Goal: Information Seeking & Learning: Learn about a topic

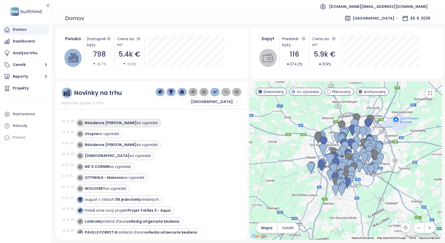
click at [105, 124] on strong "Résidence [PERSON_NAME]" at bounding box center [111, 122] width 52 height 5
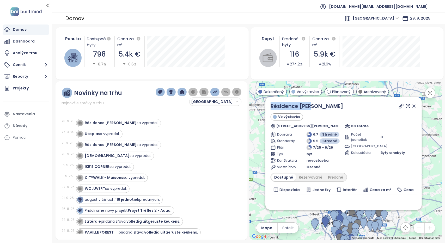
drag, startPoint x: 315, startPoint y: 106, endPoint x: 270, endPoint y: 109, distance: 45.8
click at [270, 109] on div "Résidence [PERSON_NAME] výstavbe [STREET_ADDRESS][PERSON_NAME] DG Estate Doprav…" at bounding box center [343, 153] width 156 height 113
copy link "Résidence [PERSON_NAME]"
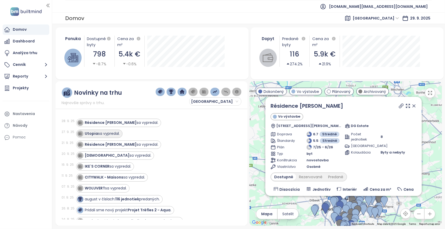
click at [92, 132] on strong "Utopia" at bounding box center [91, 133] width 13 height 5
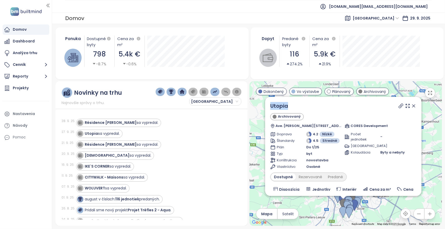
drag, startPoint x: 298, startPoint y: 107, endPoint x: 268, endPoint y: 107, distance: 30.8
click at [268, 107] on div "Utopia Archivovaný Ave. [PERSON_NAME] 9/1, 1180 Uccle, [GEOGRAPHIC_DATA] CORES …" at bounding box center [343, 146] width 156 height 99
copy link "Utopia"
click at [98, 145] on strong "Résidence [PERSON_NAME]" at bounding box center [111, 144] width 52 height 5
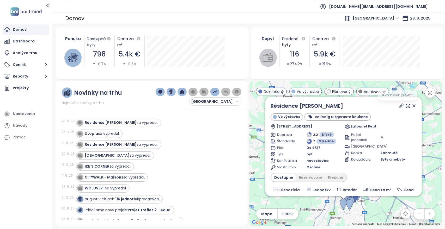
click at [399, 106] on icon at bounding box center [401, 106] width 5 height 5
click at [94, 156] on strong "[DEMOGRAPHIC_DATA]" at bounding box center [107, 155] width 45 height 5
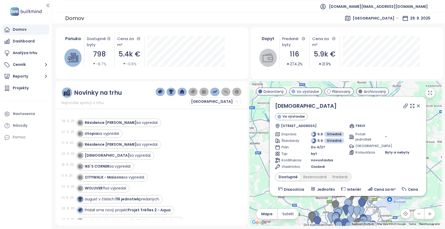
click at [404, 107] on icon at bounding box center [406, 106] width 4 height 4
click at [287, 106] on link "[DEMOGRAPHIC_DATA]" at bounding box center [306, 105] width 62 height 7
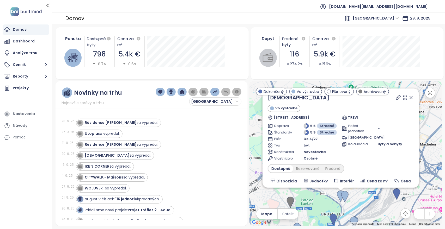
click at [409, 96] on icon at bounding box center [411, 97] width 5 height 5
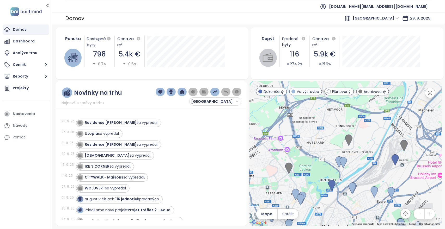
drag, startPoint x: 371, startPoint y: 174, endPoint x: 370, endPoint y: 139, distance: 34.7
click at [370, 139] on div at bounding box center [346, 153] width 192 height 145
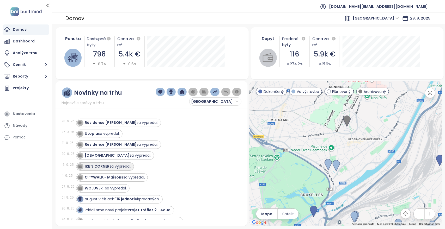
click at [99, 166] on strong "IKE´S CORNER" at bounding box center [97, 166] width 25 height 5
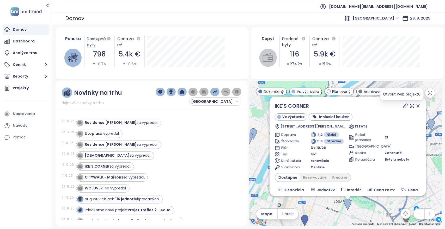
click at [403, 106] on icon at bounding box center [405, 106] width 5 height 5
drag, startPoint x: 315, startPoint y: 106, endPoint x: 262, endPoint y: 106, distance: 53.2
click at [262, 106] on div "IKE´S CORNER Vo výstavbe inclusief keuken Rue Godefroid [STREET_ADDRESS] ISTATE…" at bounding box center [346, 153] width 192 height 145
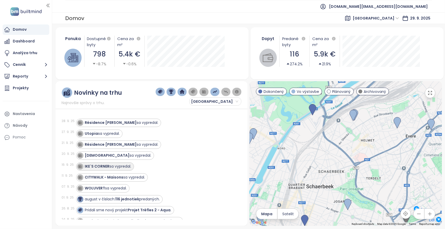
click at [100, 165] on strong "IKE´S CORNER" at bounding box center [97, 166] width 25 height 5
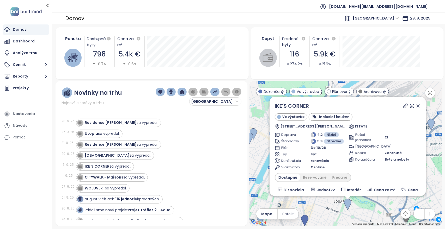
drag, startPoint x: 314, startPoint y: 108, endPoint x: 294, endPoint y: 113, distance: 20.8
click at [294, 113] on div "IKE´S CORNER Vo výstavbe inclusief keuken Rue Godefroid [STREET_ADDRESS] ISTATE" at bounding box center [348, 115] width 146 height 27
copy link "IKE´S CORNER"
drag, startPoint x: 274, startPoint y: 106, endPoint x: 314, endPoint y: 108, distance: 39.9
click at [314, 108] on div "IKE´S CORNER Vo výstavbe inclusief keuken Rue Godefroid [STREET_ADDRESS] ISTATE…" at bounding box center [348, 146] width 156 height 99
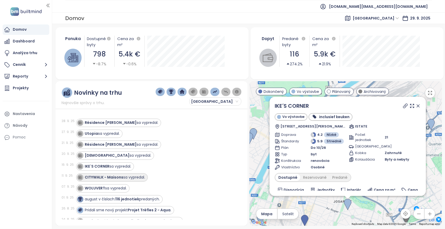
click at [94, 178] on strong "CITYWALK - Maisons" at bounding box center [104, 177] width 39 height 5
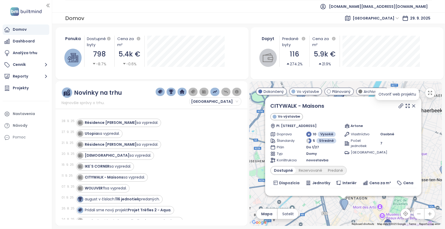
click at [398, 105] on icon at bounding box center [400, 106] width 5 height 5
click at [96, 188] on strong "WOLUVERT" at bounding box center [95, 188] width 20 height 5
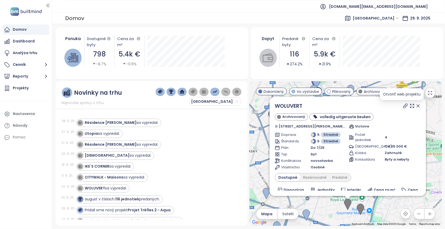
click at [403, 106] on icon at bounding box center [405, 106] width 5 height 5
drag, startPoint x: 170, startPoint y: 34, endPoint x: 263, endPoint y: 19, distance: 93.9
click at [263, 19] on div "Domov [GEOGRAPHIC_DATA] [DATE]" at bounding box center [248, 18] width 393 height 11
click at [417, 106] on icon at bounding box center [418, 106] width 3 height 3
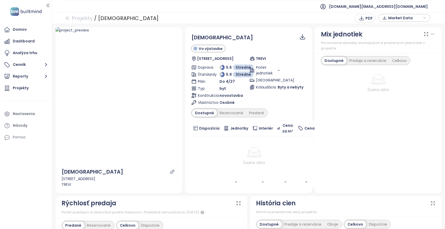
click at [252, 111] on div "Predané" at bounding box center [256, 113] width 21 height 7
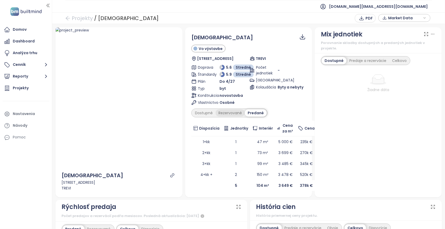
click at [233, 114] on div "Rezervované" at bounding box center [230, 113] width 29 height 7
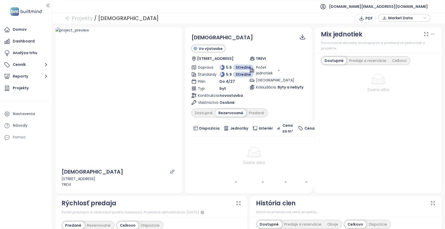
click at [205, 109] on div "Dostupné Rezervované Predané" at bounding box center [229, 113] width 76 height 9
click at [199, 112] on div "Dostupné" at bounding box center [203, 113] width 23 height 7
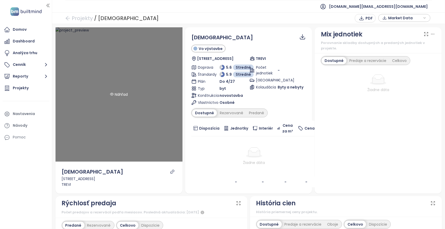
click at [118, 98] on div "Náhľad" at bounding box center [119, 94] width 127 height 135
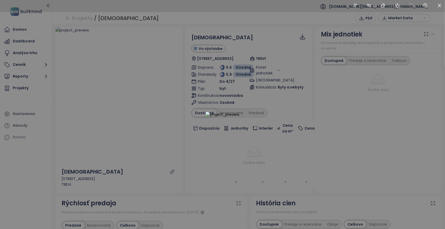
drag, startPoint x: 217, startPoint y: 75, endPoint x: 212, endPoint y: 1, distance: 74.0
